Goal: Transaction & Acquisition: Purchase product/service

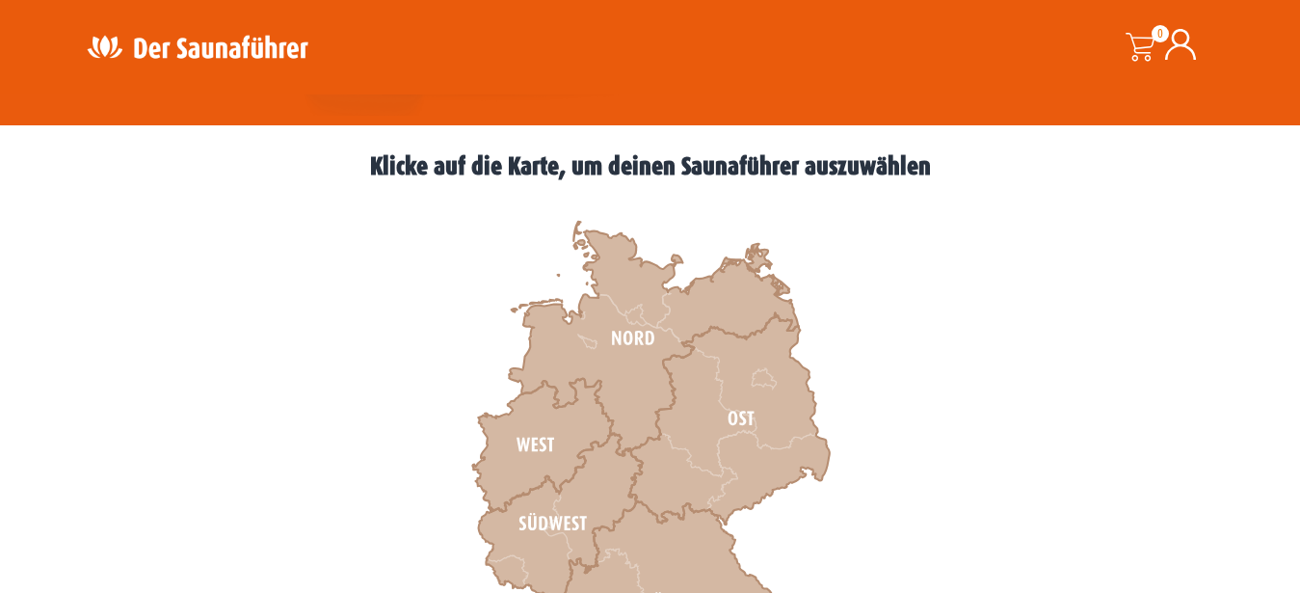
scroll to position [590, 0]
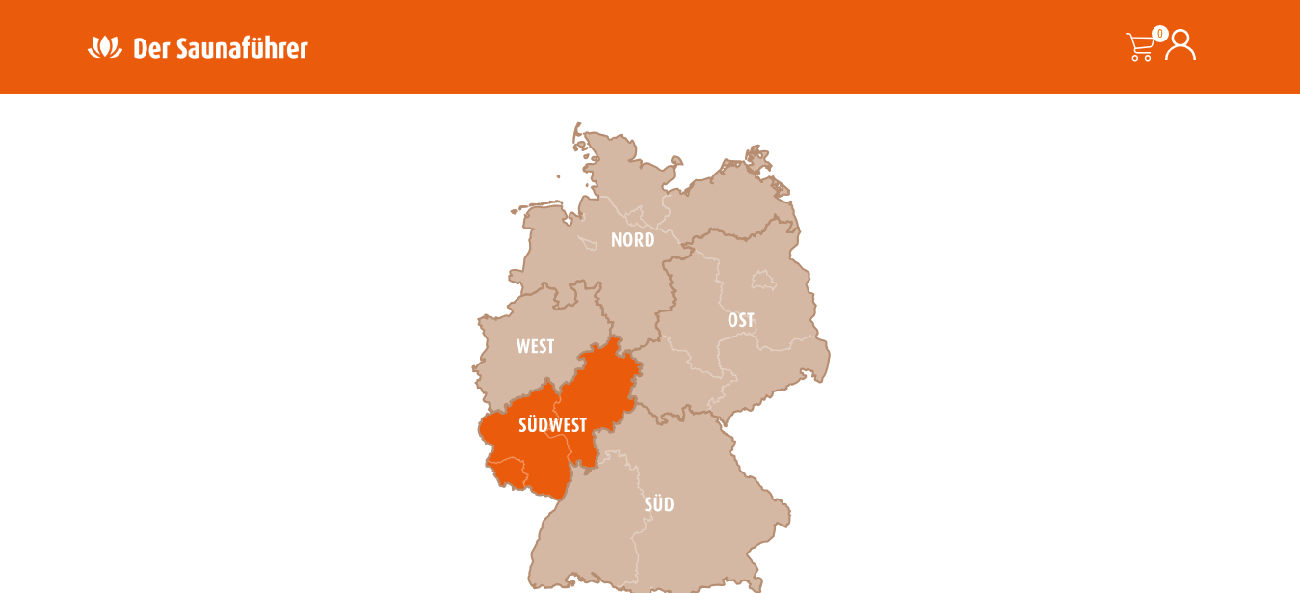
click at [565, 424] on icon at bounding box center [560, 418] width 164 height 166
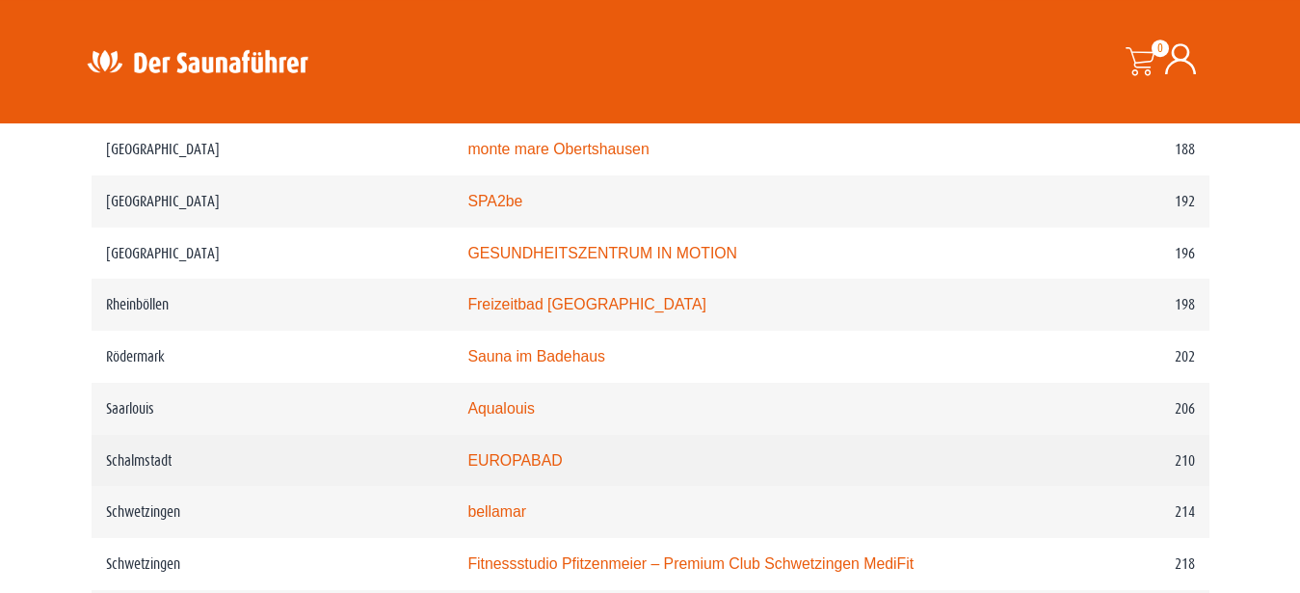
scroll to position [3138, 0]
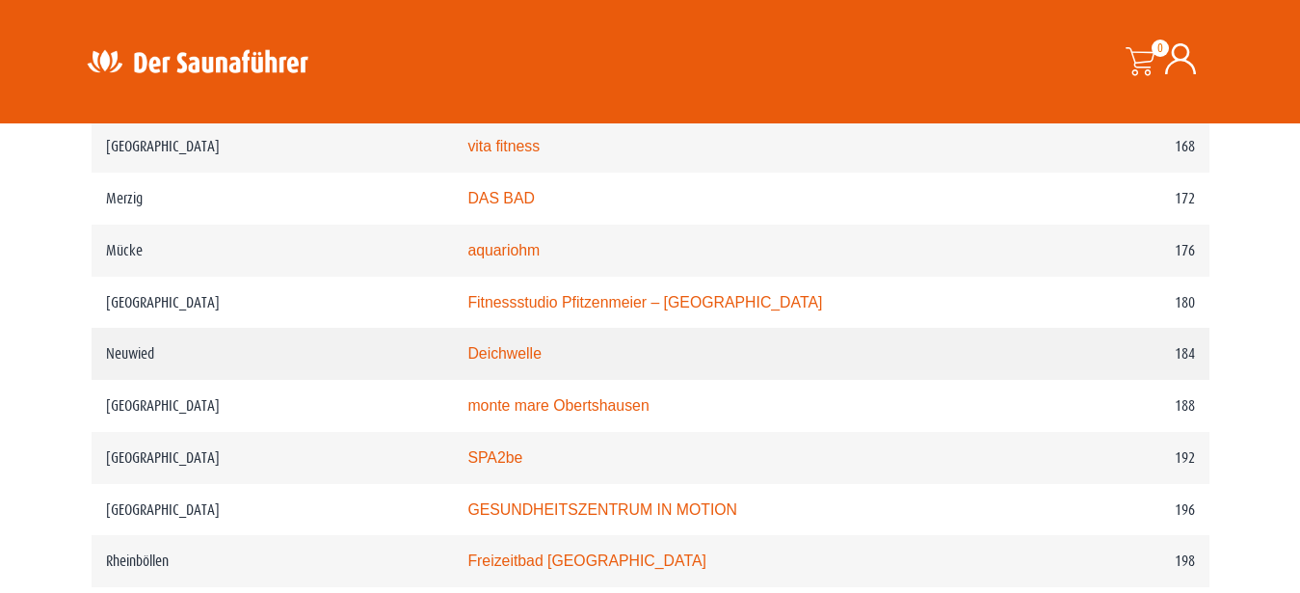
drag, startPoint x: 682, startPoint y: 167, endPoint x: 650, endPoint y: 339, distance: 175.6
click at [971, 258] on td "aquariohm" at bounding box center [724, 251] width 543 height 52
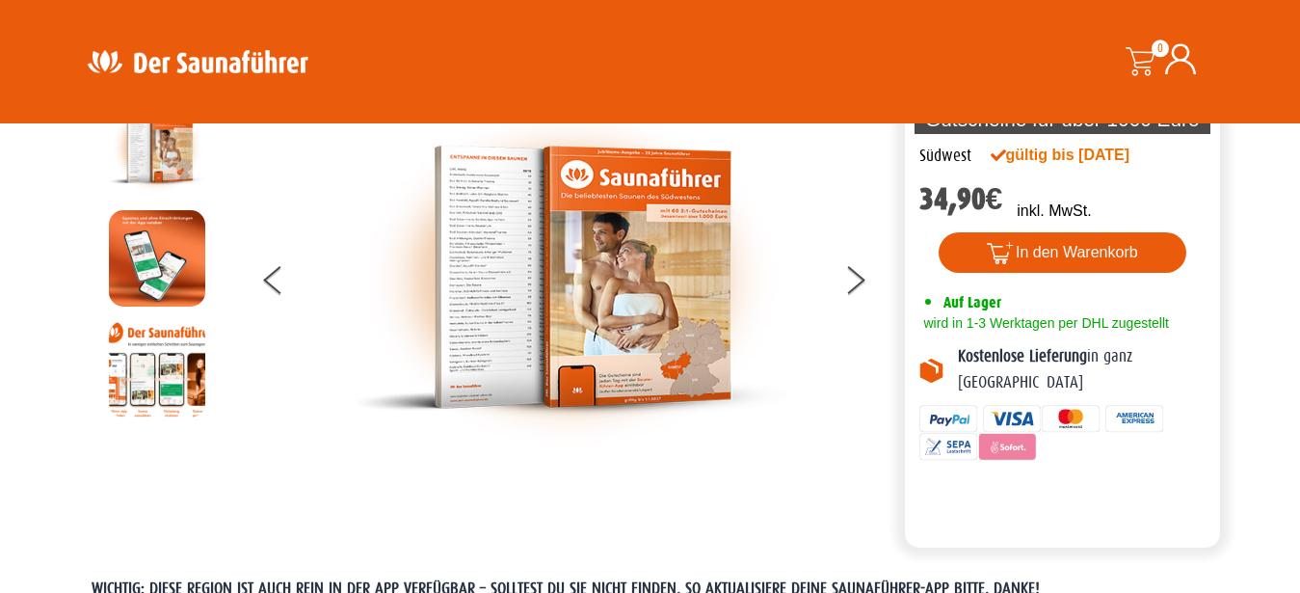
scroll to position [0, 0]
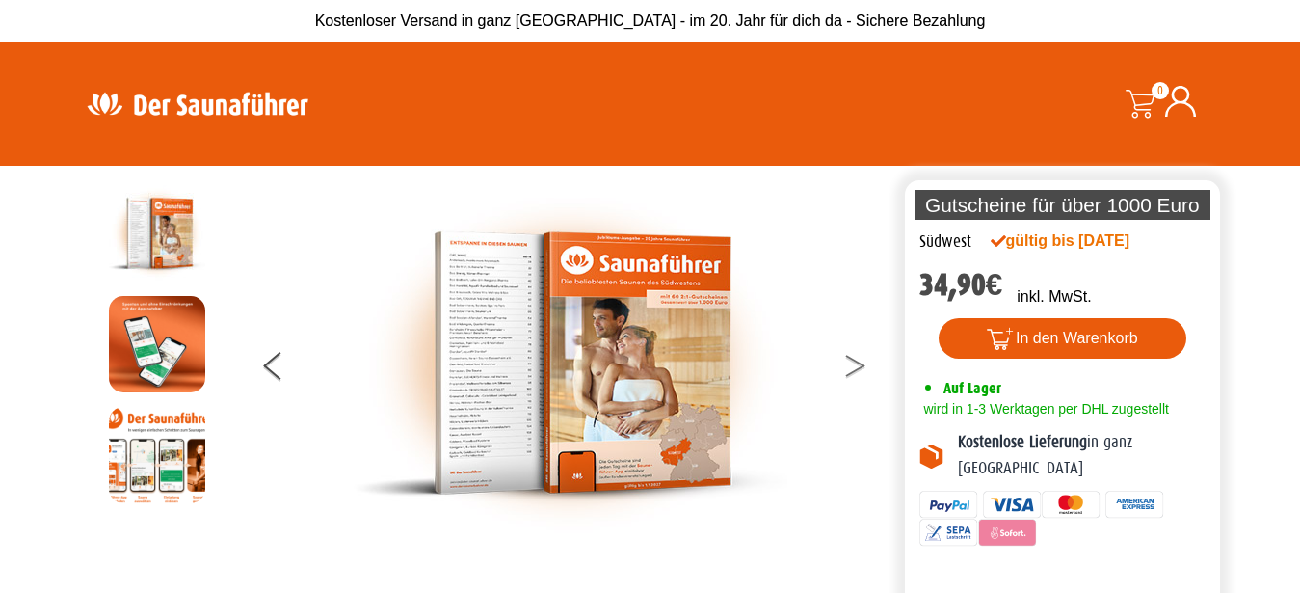
click at [848, 358] on icon at bounding box center [855, 361] width 19 height 13
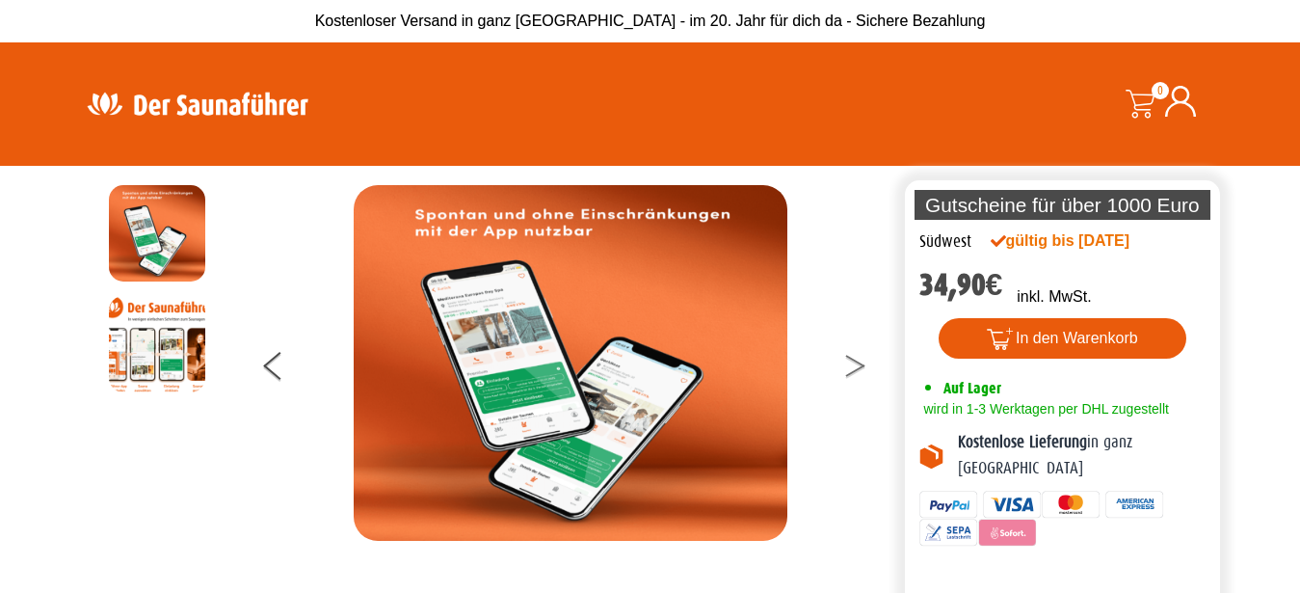
click at [856, 367] on button at bounding box center [867, 369] width 48 height 48
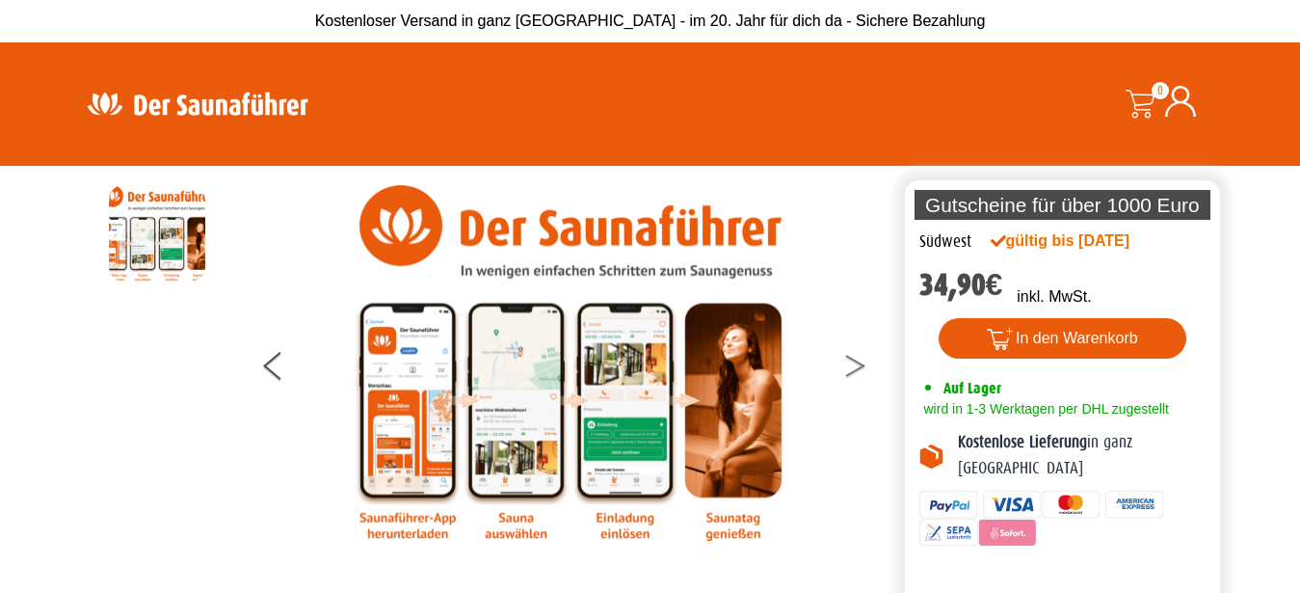
click at [854, 368] on button at bounding box center [867, 369] width 48 height 48
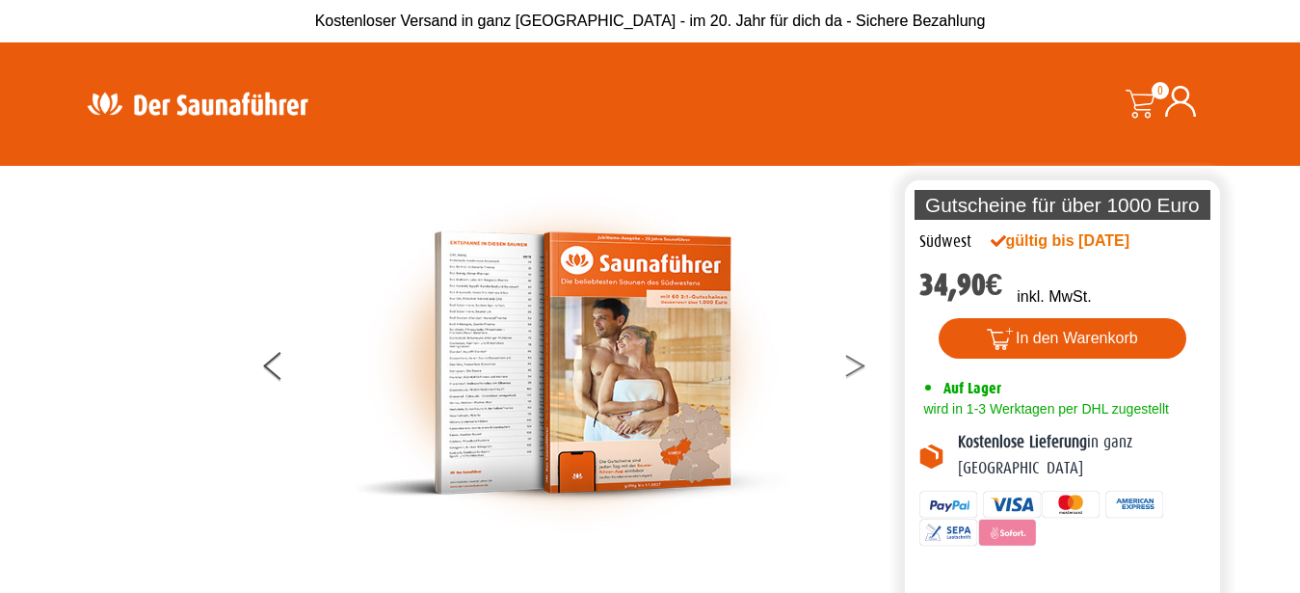
click at [849, 371] on button at bounding box center [867, 369] width 48 height 48
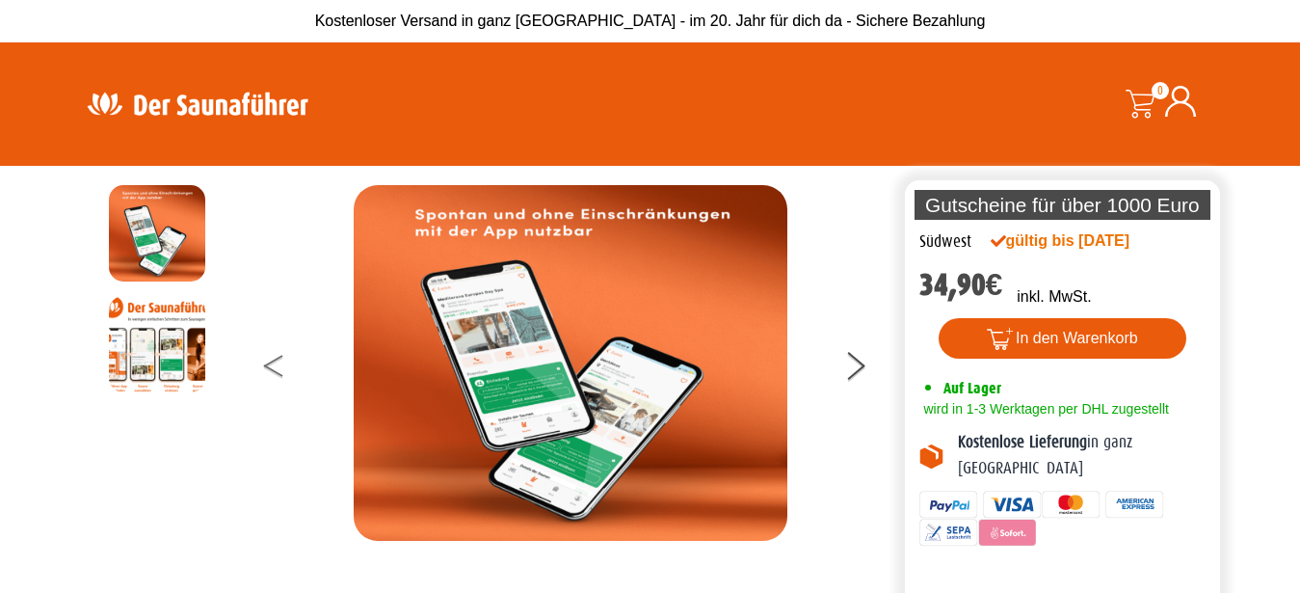
click at [271, 361] on button at bounding box center [288, 369] width 48 height 48
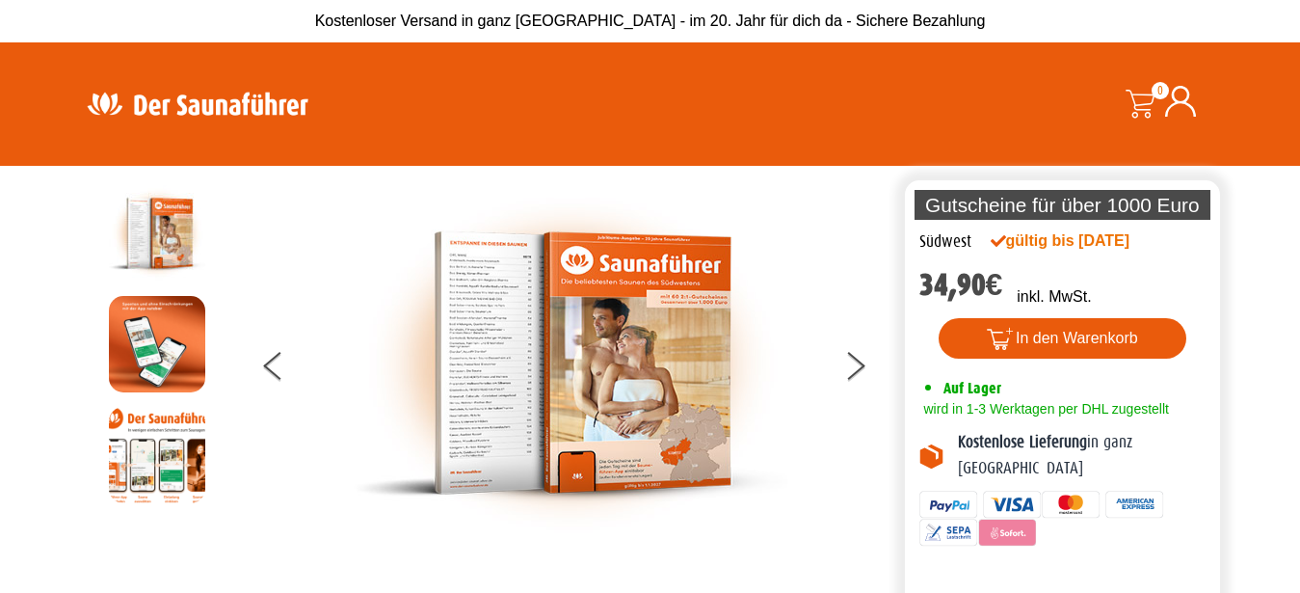
click at [393, 364] on img at bounding box center [571, 363] width 434 height 356
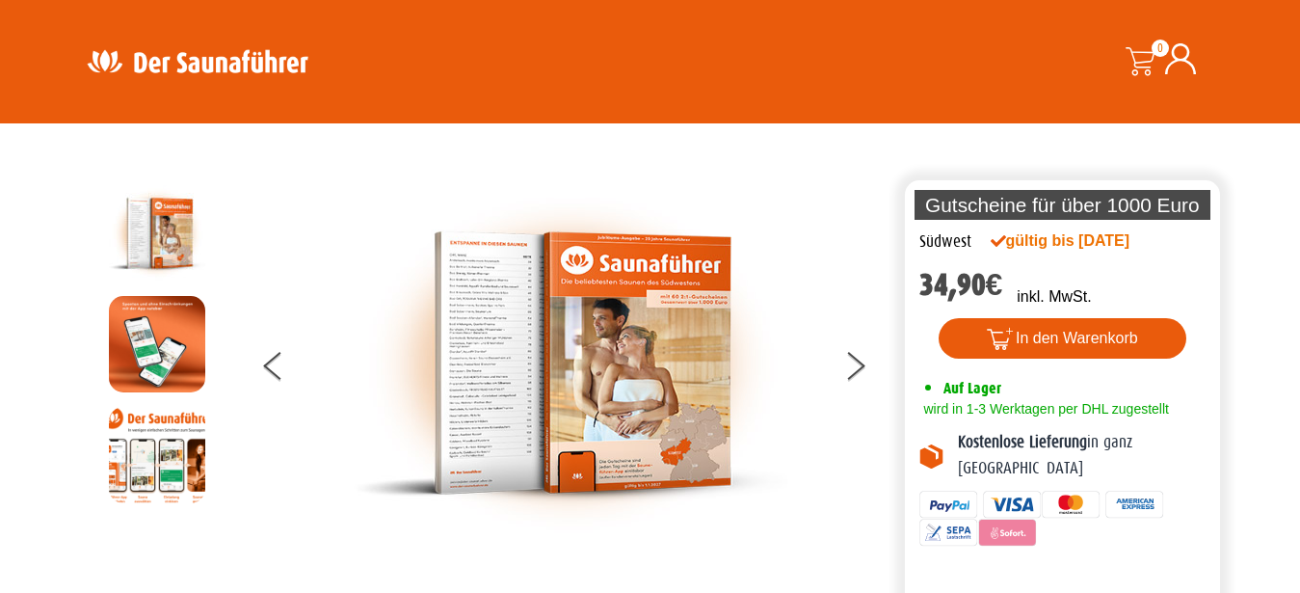
scroll to position [98, 0]
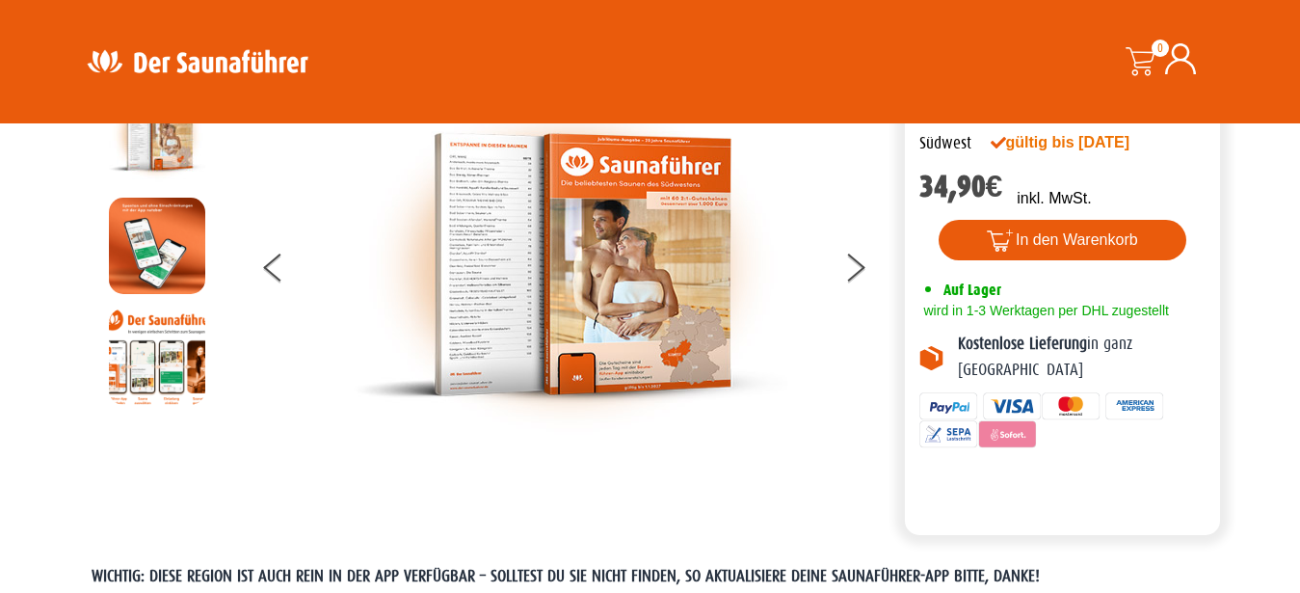
click at [390, 364] on img at bounding box center [571, 265] width 434 height 356
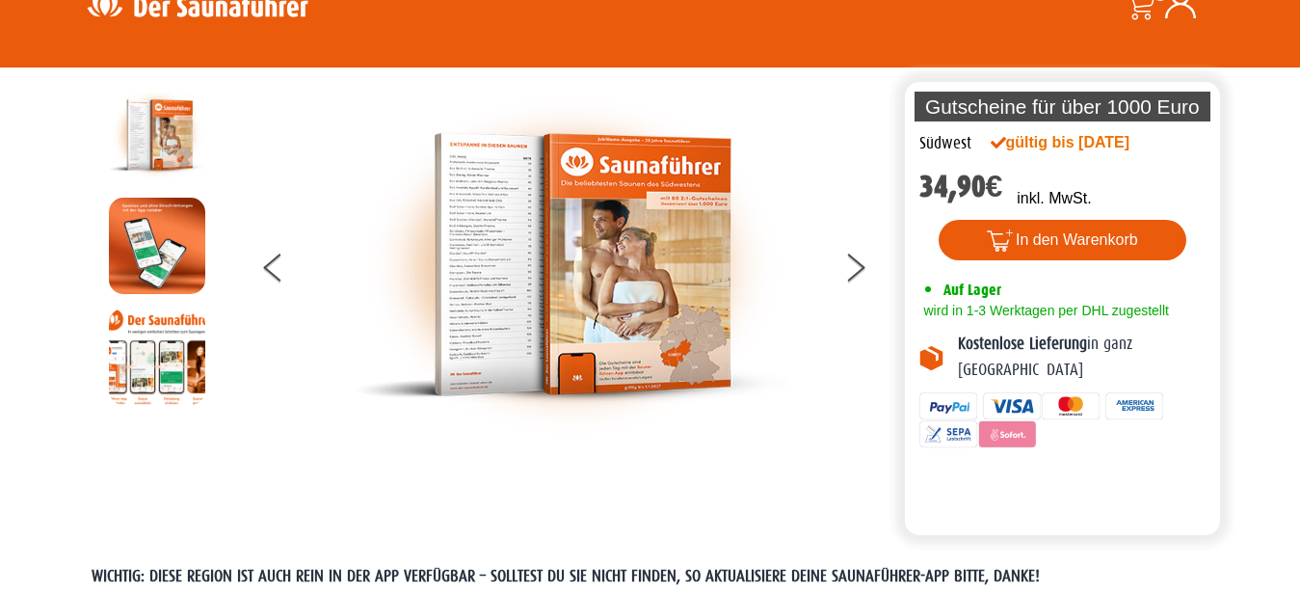
scroll to position [0, 0]
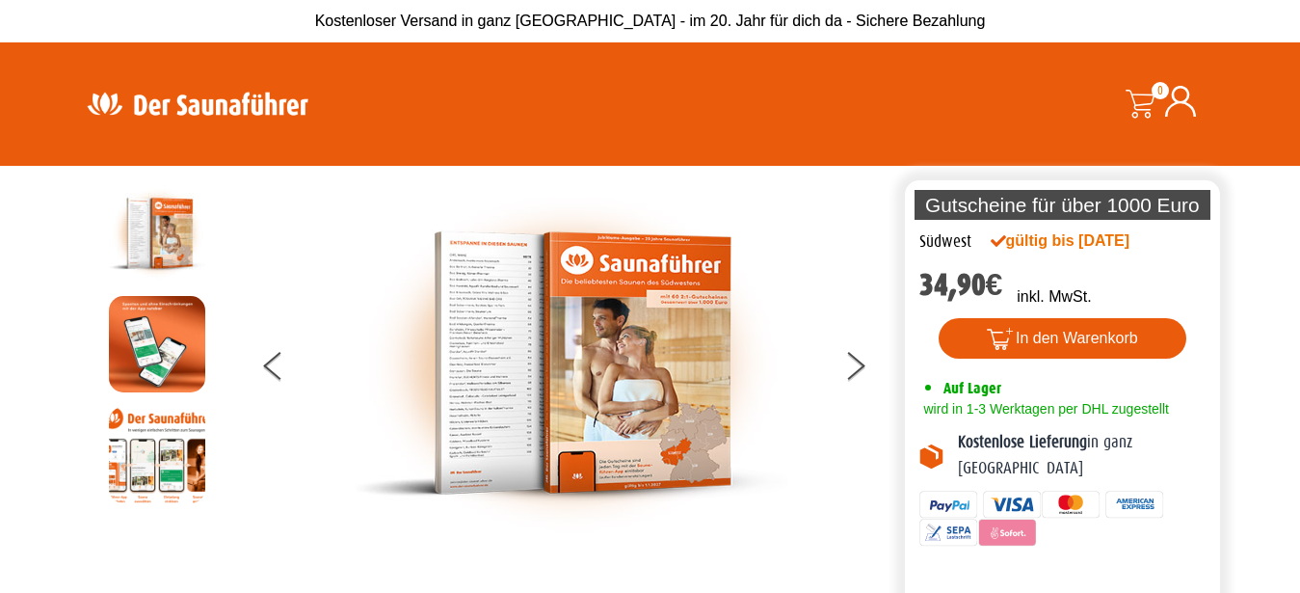
click at [149, 230] on img at bounding box center [157, 233] width 96 height 96
click at [492, 289] on img at bounding box center [571, 363] width 434 height 356
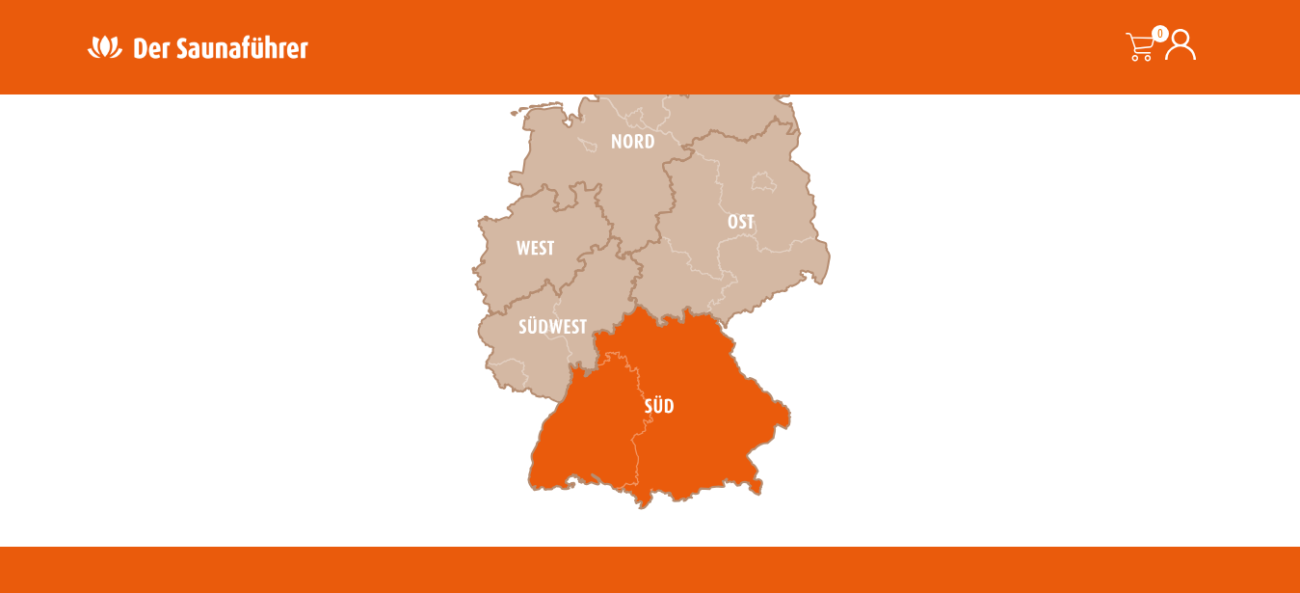
scroll to position [688, 0]
click at [612, 424] on icon at bounding box center [659, 407] width 262 height 204
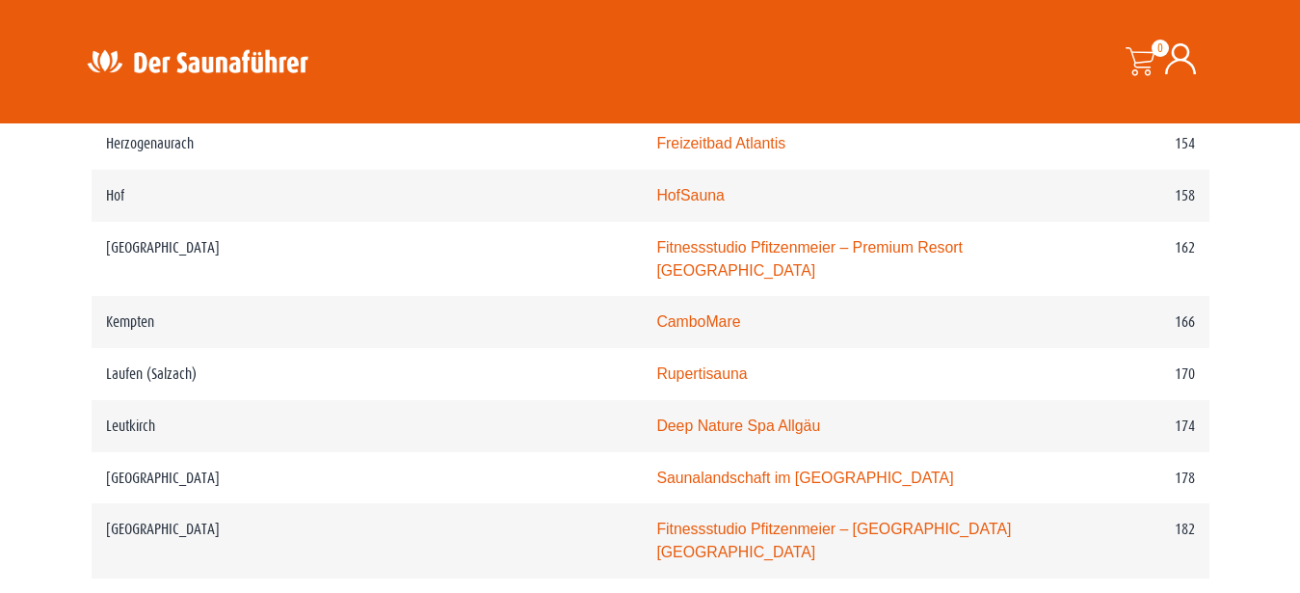
scroll to position [2851, 0]
